Goal: Information Seeking & Learning: Learn about a topic

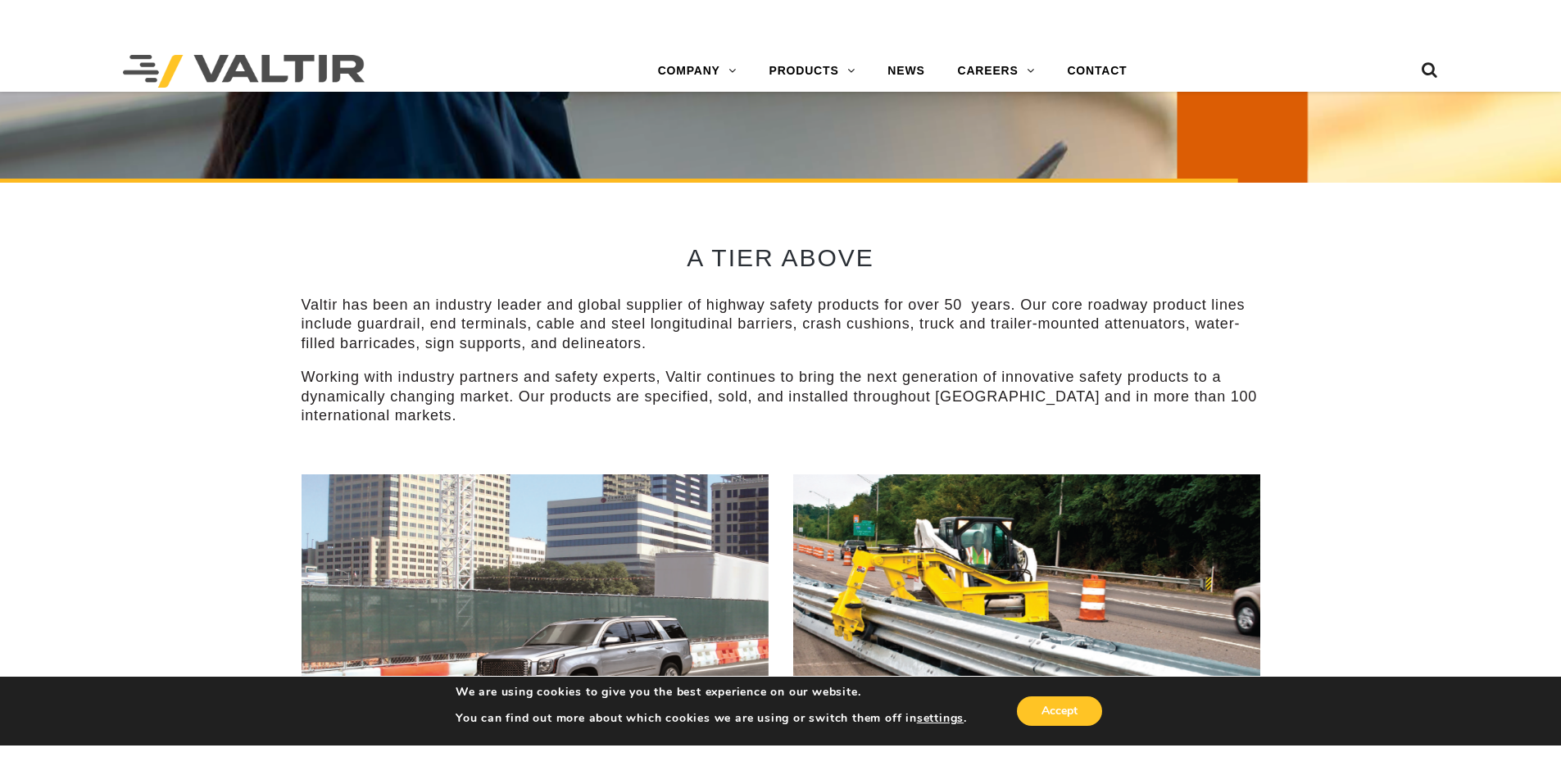
scroll to position [655, 0]
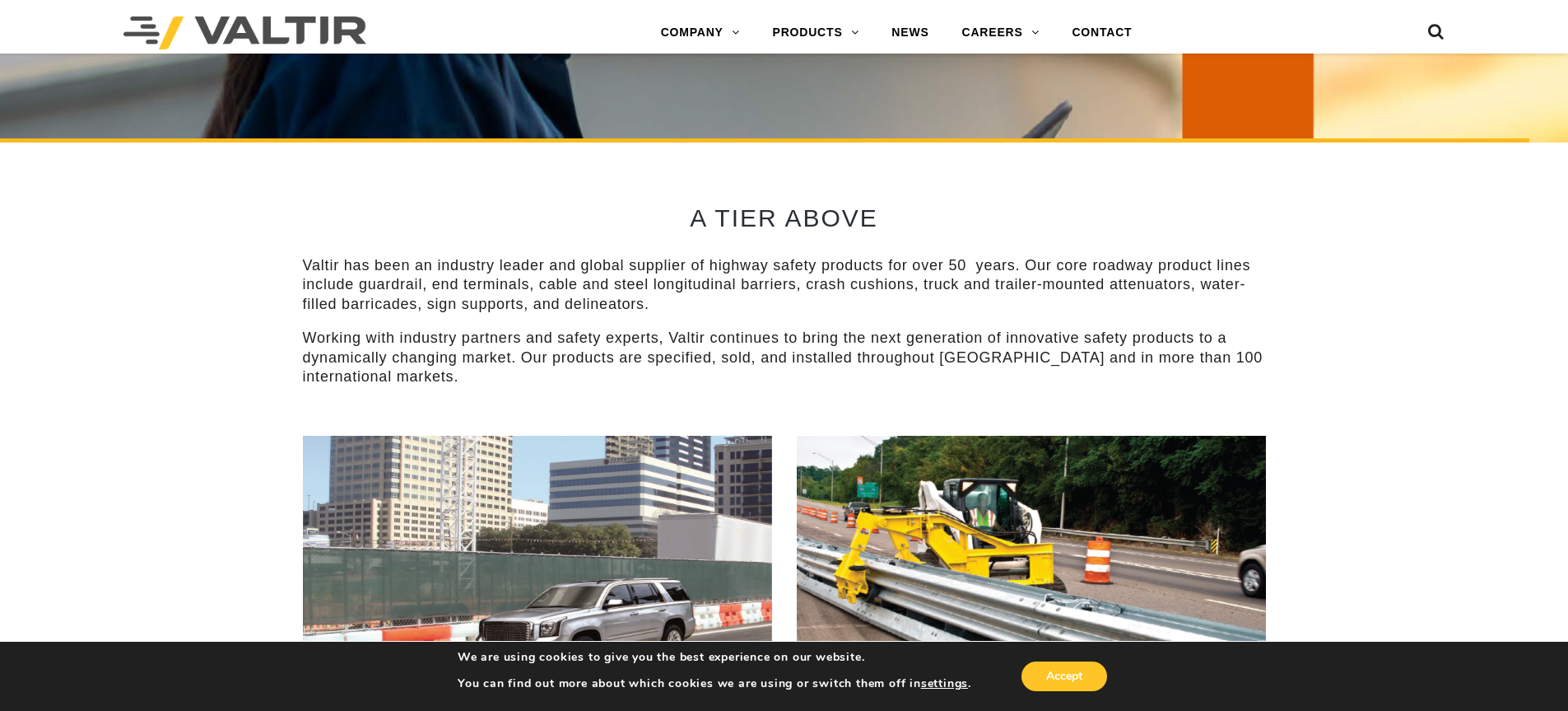
click at [480, 256] on p "Valtir has been an industry leader and global supplier of highway safety produc…" at bounding box center [784, 285] width 963 height 57
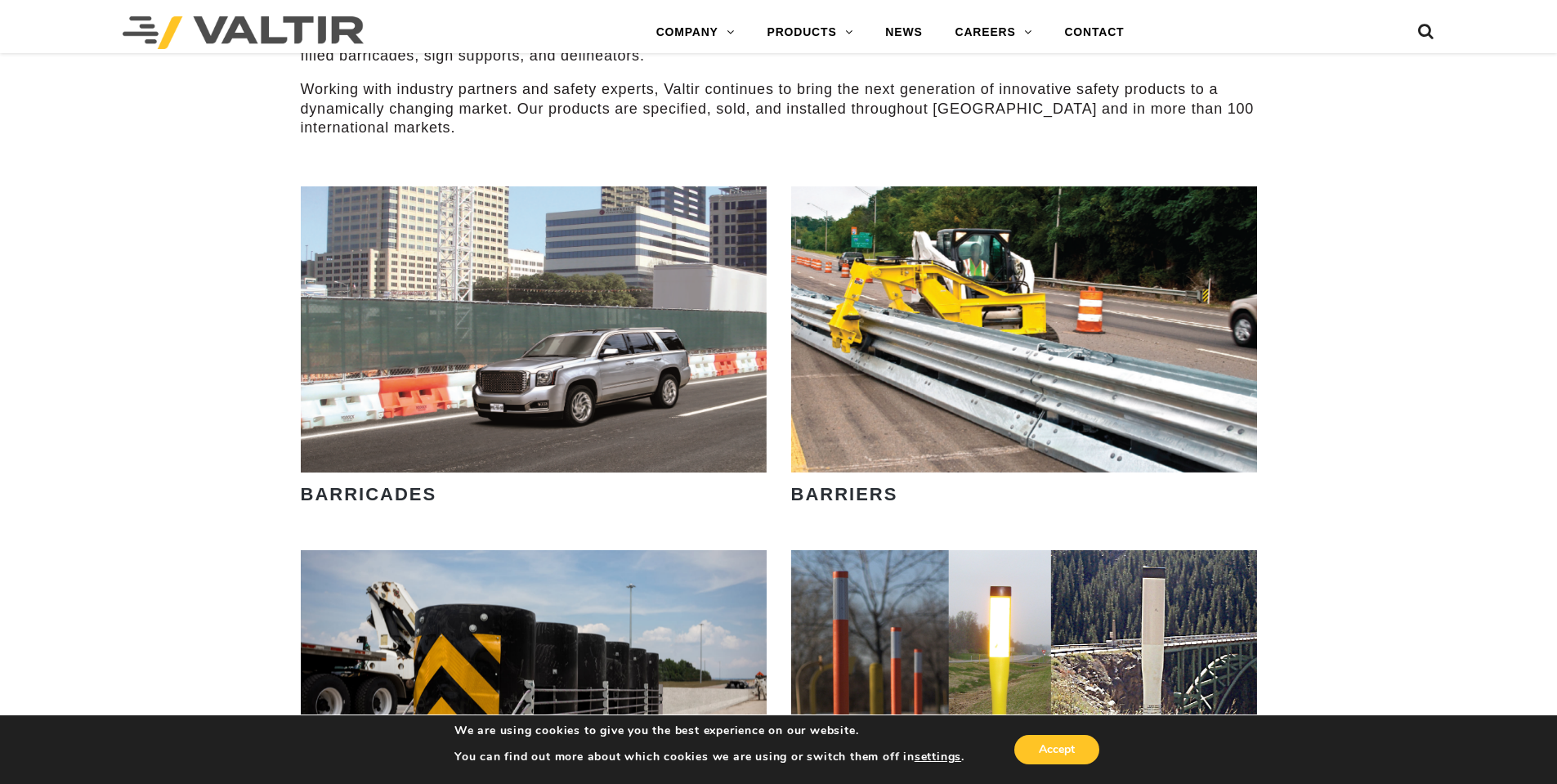
click at [374, 72] on div "Valtir has been an industry leader and global supplier of highway safety produc…" at bounding box center [779, 72] width 957 height 129
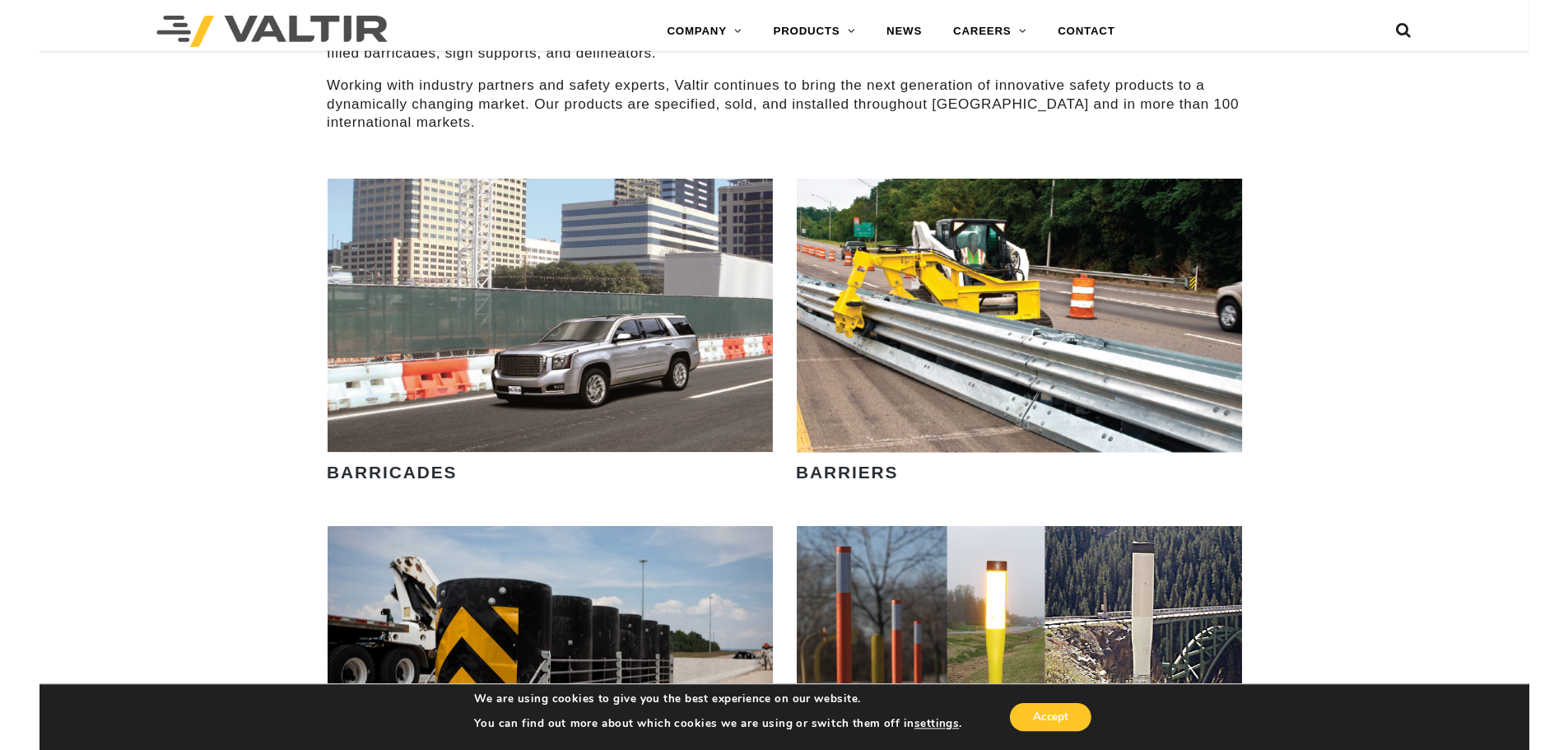
scroll to position [946, 0]
